Goal: Transaction & Acquisition: Purchase product/service

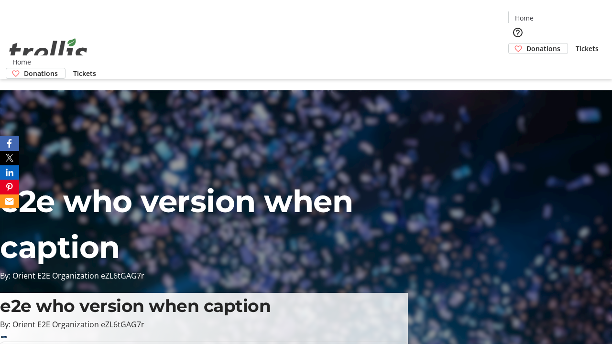
click at [527, 44] on span "Donations" at bounding box center [544, 49] width 34 height 10
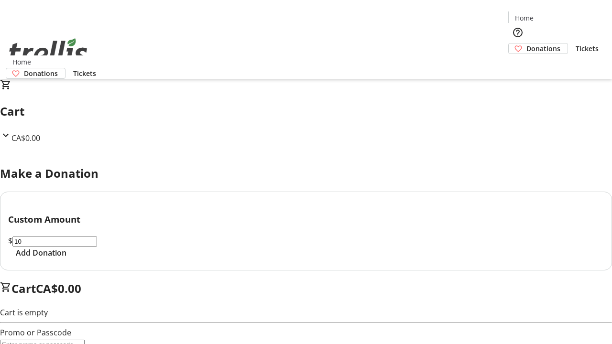
click at [66, 259] on span "Add Donation" at bounding box center [41, 252] width 51 height 11
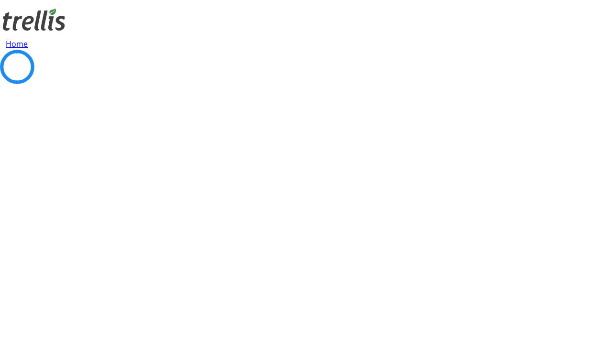
select select "CA"
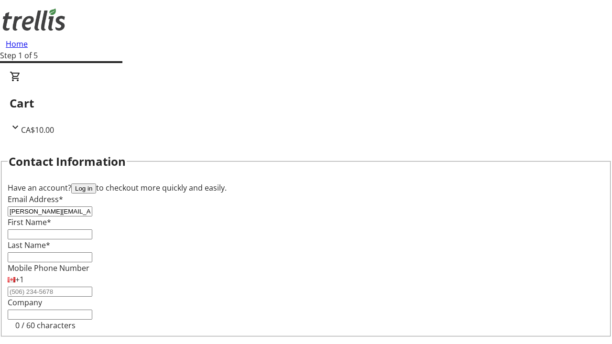
type input "[PERSON_NAME][EMAIL_ADDRESS][DOMAIN_NAME]"
type input "[PERSON_NAME]"
type input "[STREET_ADDRESS][PERSON_NAME]"
type input "Kelowna"
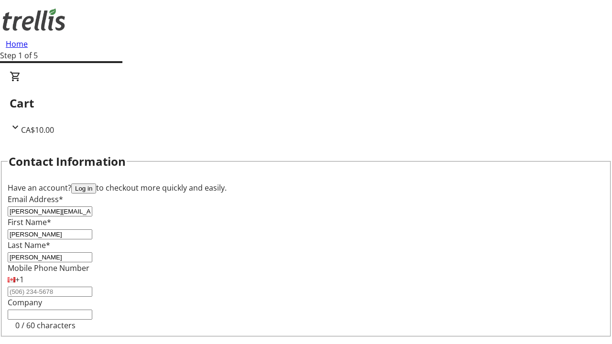
select select "BC"
type input "Kelowna"
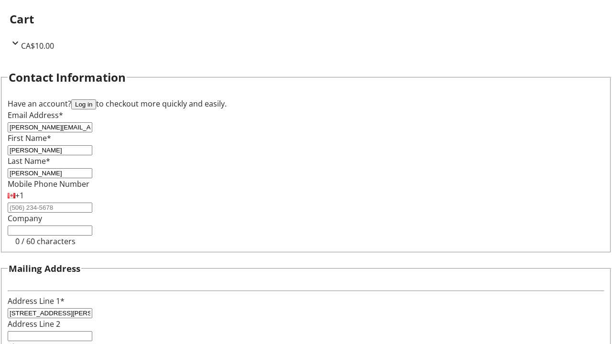
type input "V1Y 0C2"
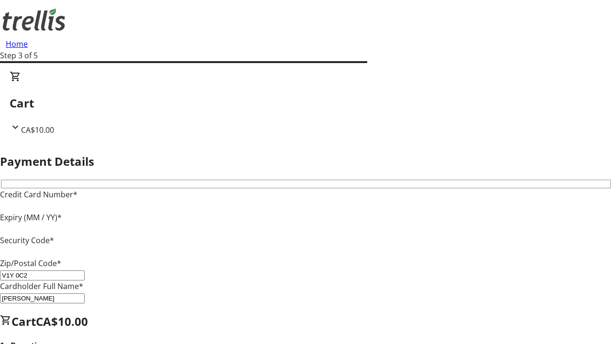
type input "V1Y 0C2"
